Goal: Find specific page/section: Find specific page/section

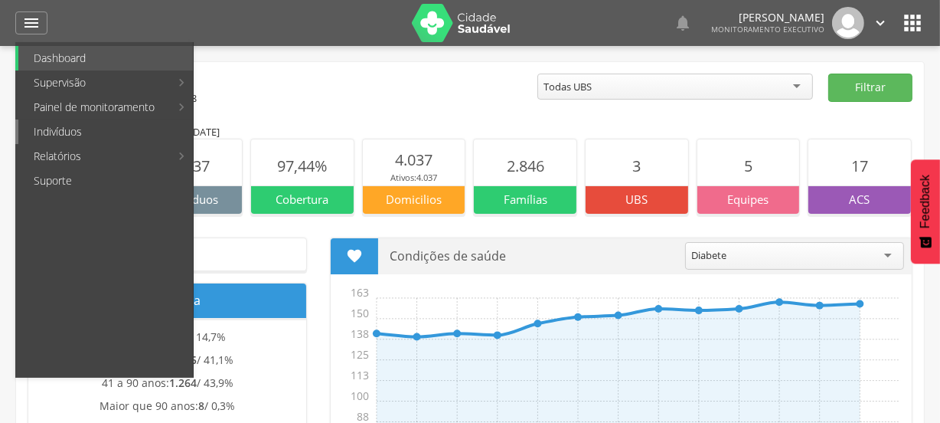
click at [60, 130] on link "Indivíduos" at bounding box center [105, 131] width 175 height 24
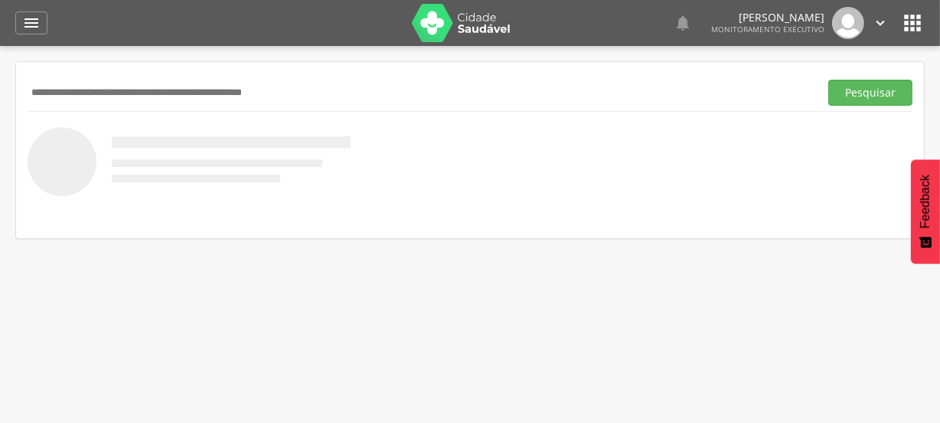
click at [133, 91] on input "text" at bounding box center [421, 93] width 786 height 26
click at [122, 80] on input "text" at bounding box center [421, 93] width 786 height 26
type input "**********"
click at [844, 91] on button "Pesquisar" at bounding box center [870, 93] width 84 height 26
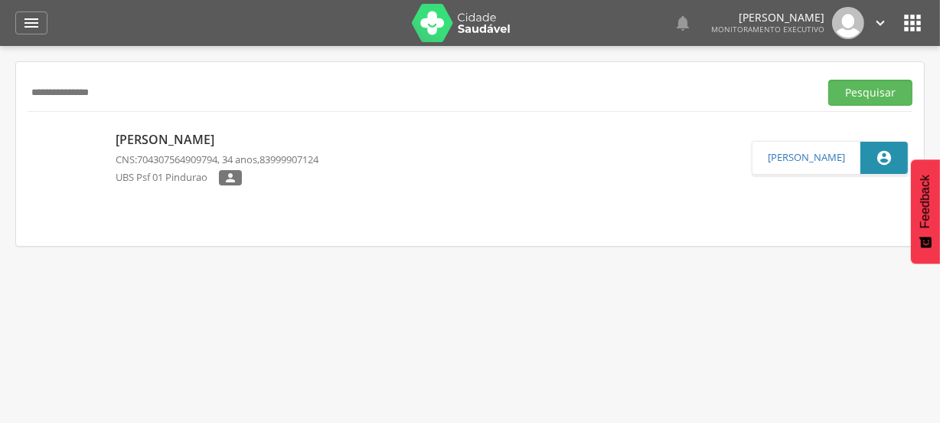
click at [256, 134] on p "[PERSON_NAME]" at bounding box center [217, 140] width 203 height 18
type input "**********"
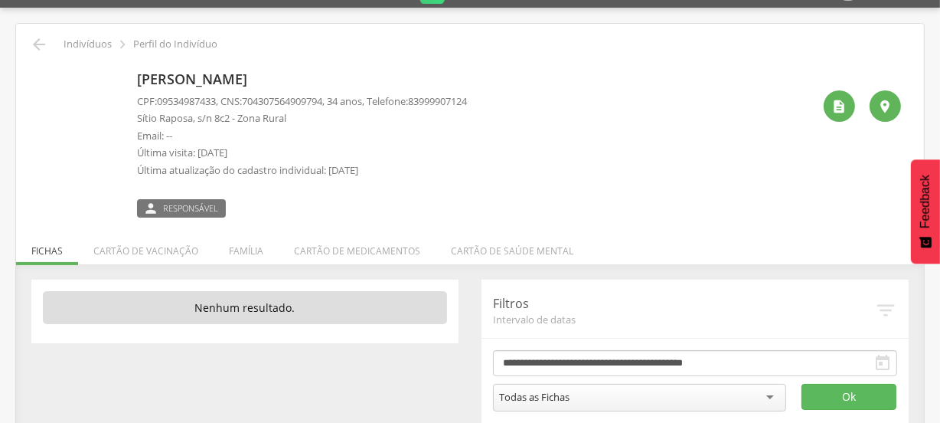
scroll to position [60, 0]
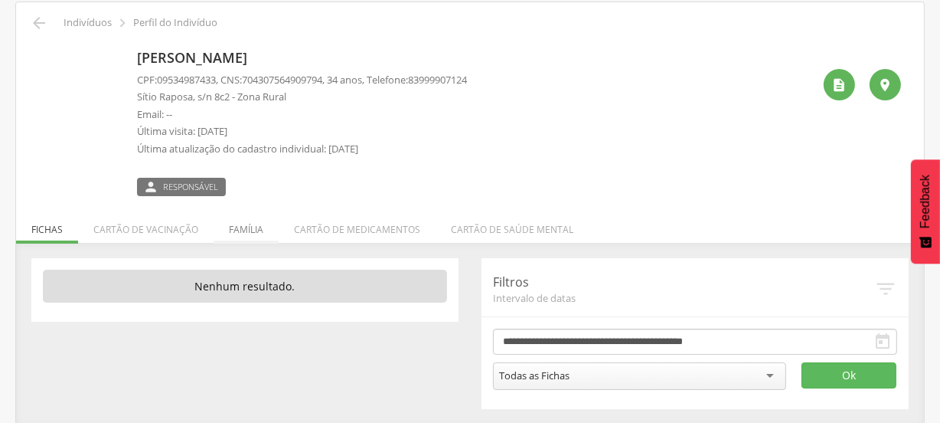
click at [248, 224] on li "Família" at bounding box center [246, 225] width 65 height 36
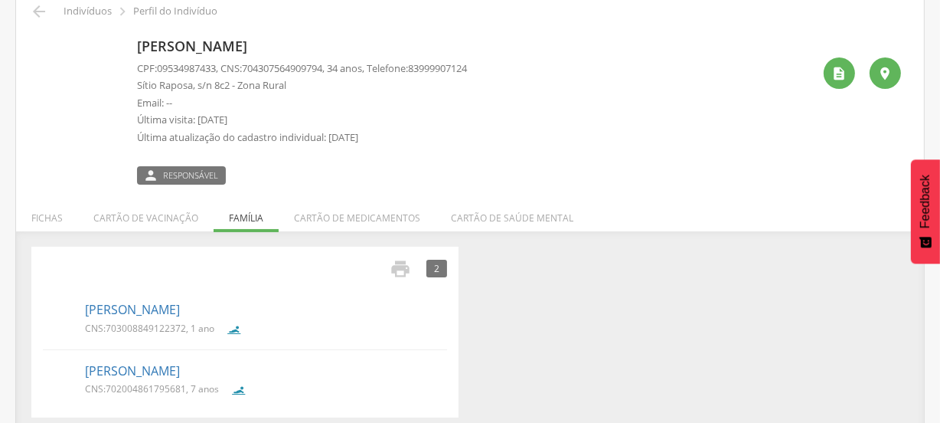
scroll to position [82, 0]
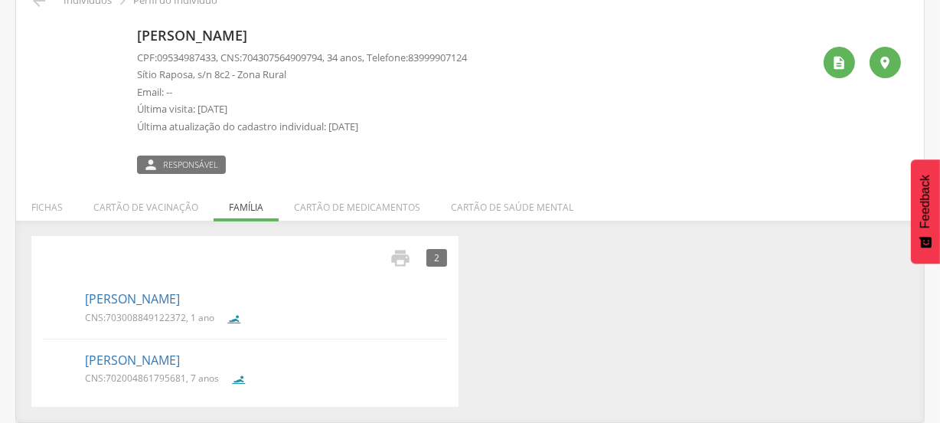
click at [390, 228] on div " 2 Nenhum outro membro da família cadastrado. [PERSON_NAME] CNS: 7030088491223…" at bounding box center [470, 321] width 908 height 202
